Goal: Task Accomplishment & Management: Manage account settings

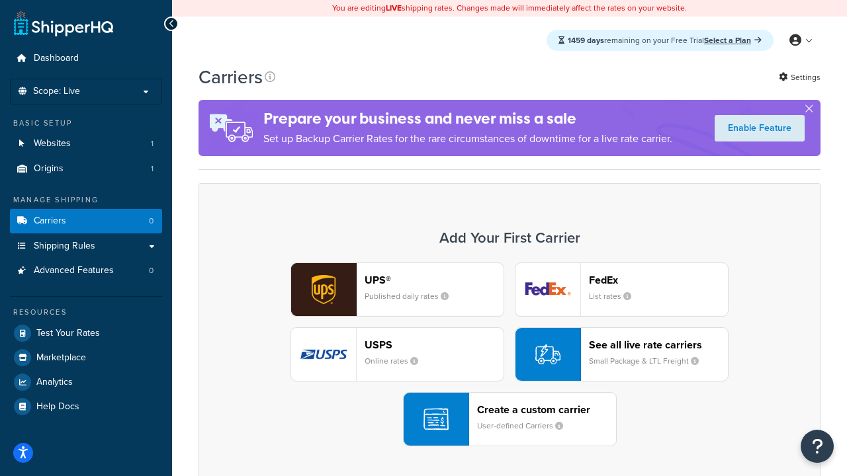
click at [509, 354] on div "UPS® Published daily rates FedEx List rates USPS Online rates See all live rate…" at bounding box center [509, 355] width 594 height 184
click at [658, 280] on header "FedEx" at bounding box center [658, 280] width 139 height 13
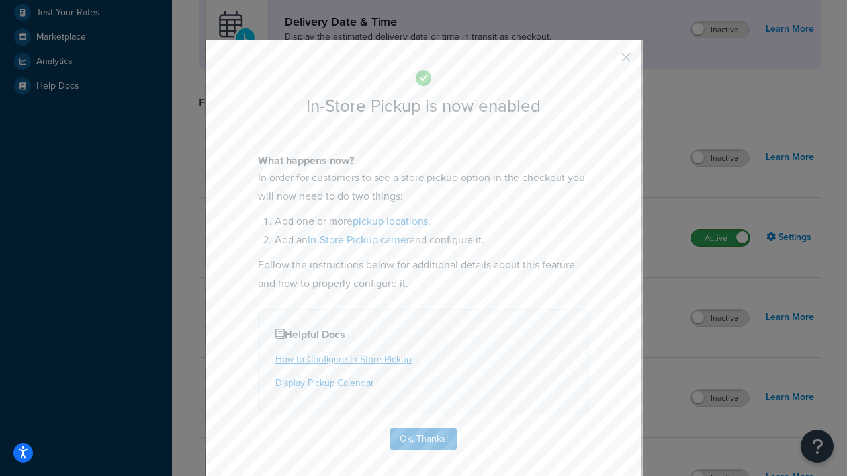
scroll to position [371, 0]
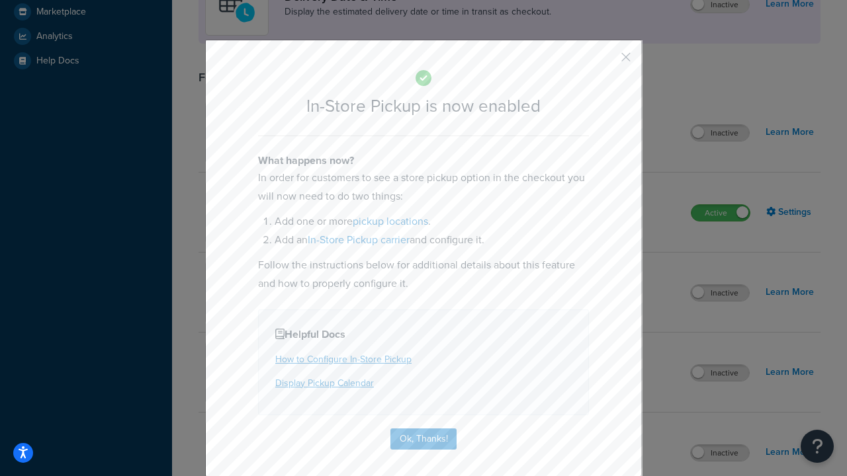
click at [606, 62] on button "button" at bounding box center [605, 61] width 3 height 3
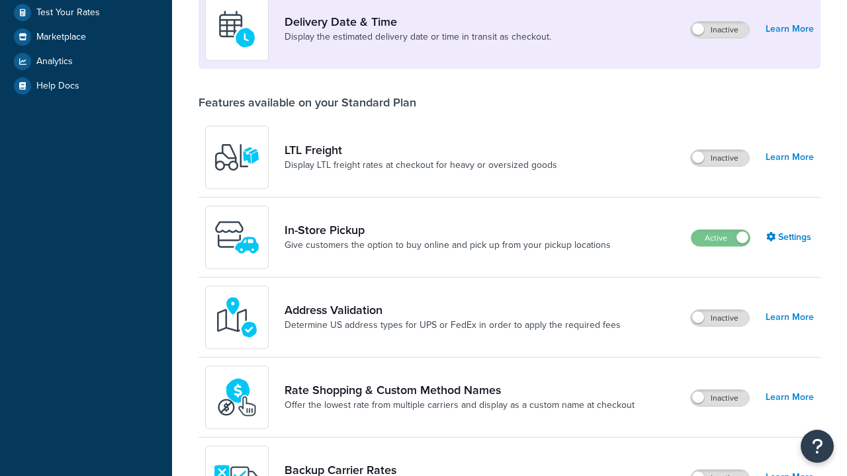
scroll to position [321, 0]
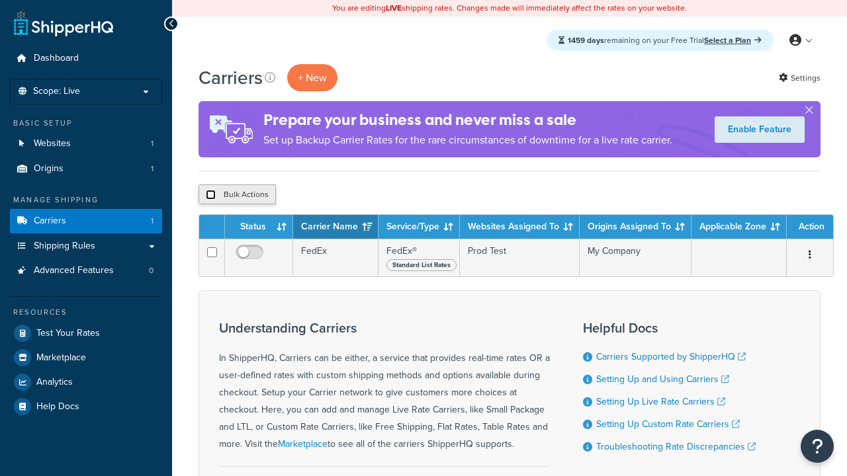
click at [210, 195] on input "checkbox" at bounding box center [211, 195] width 10 height 10
checkbox input "true"
click at [0, 0] on button "Delete" at bounding box center [0, 0] width 0 height 0
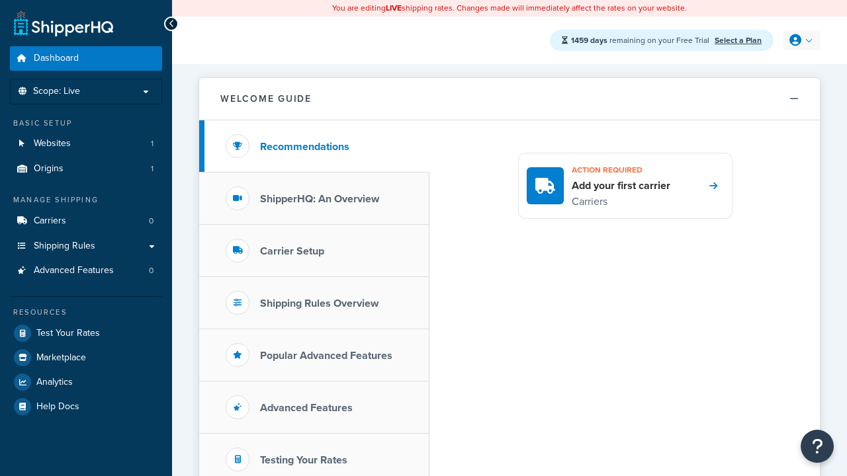
click at [800, 40] on icon at bounding box center [795, 40] width 12 height 12
click at [0, 0] on span "My Profile" at bounding box center [0, 0] width 0 height 0
